Goal: Learn about a topic

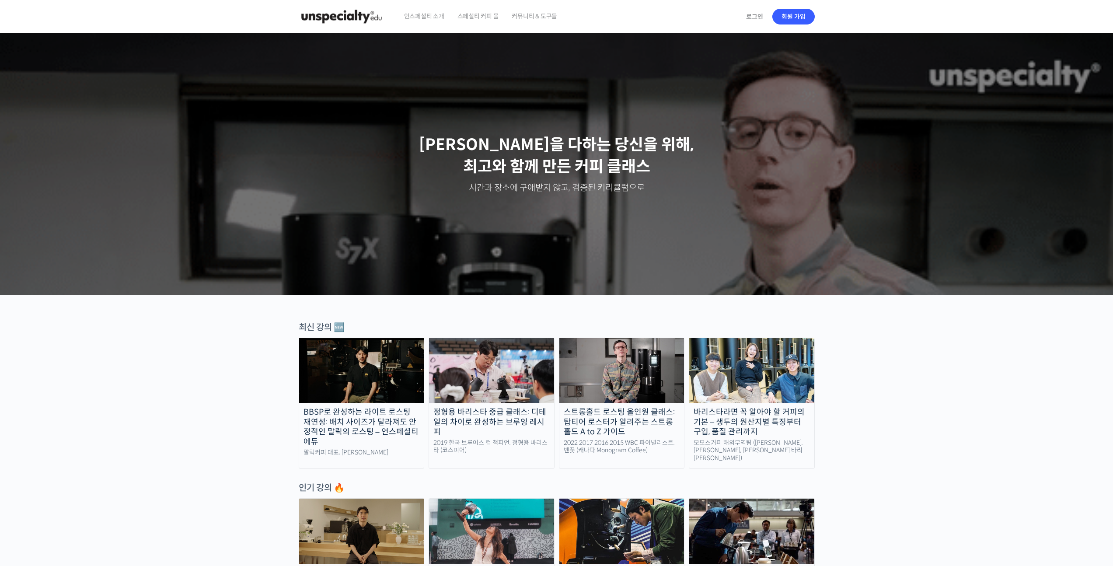
scroll to position [298, 0]
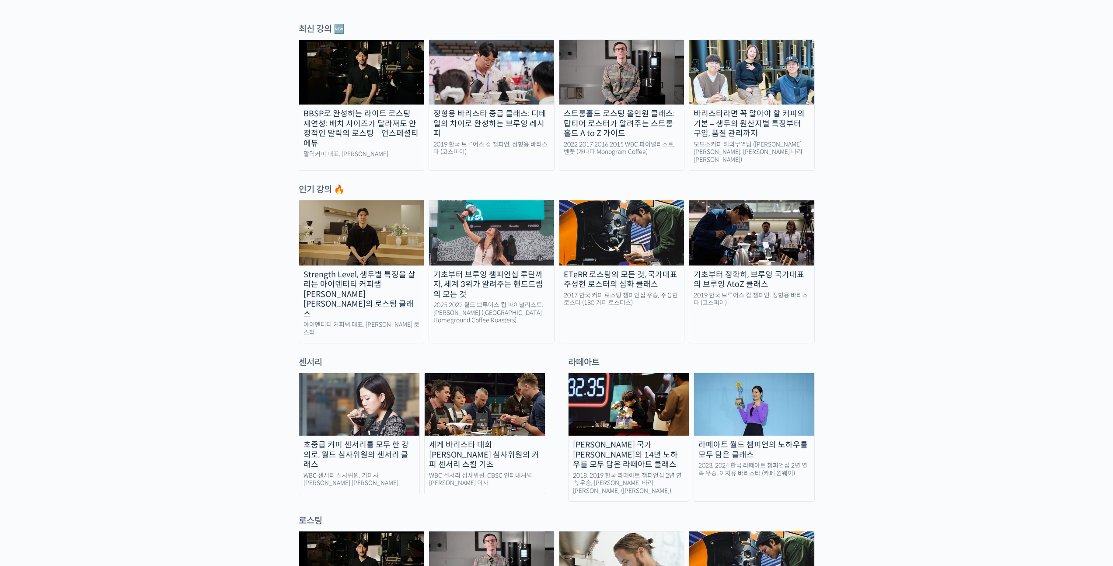
click at [485, 230] on img at bounding box center [491, 232] width 125 height 65
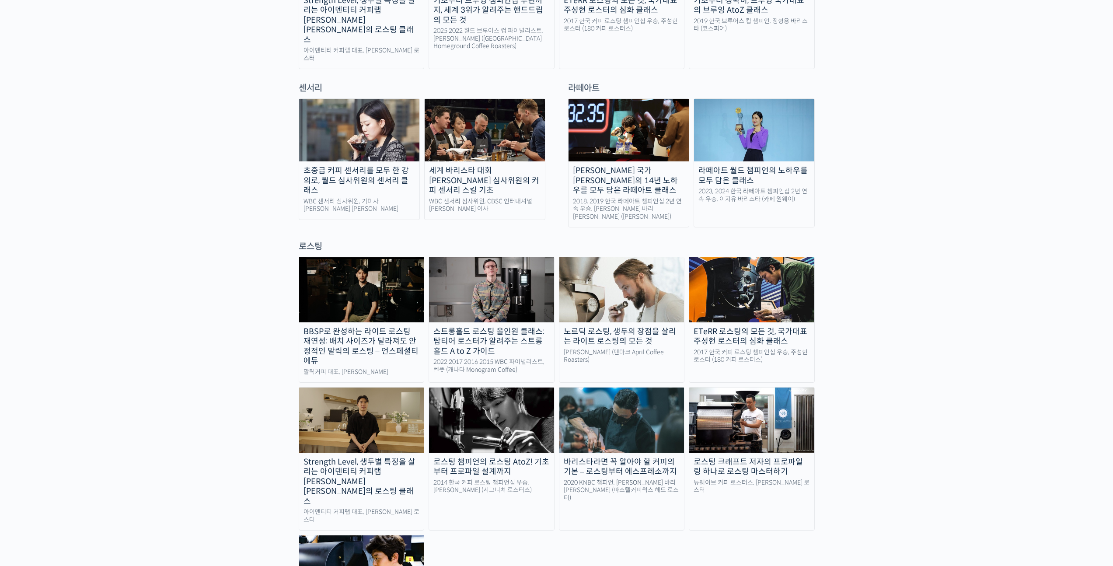
scroll to position [717, 0]
